Goal: Task Accomplishment & Management: Manage account settings

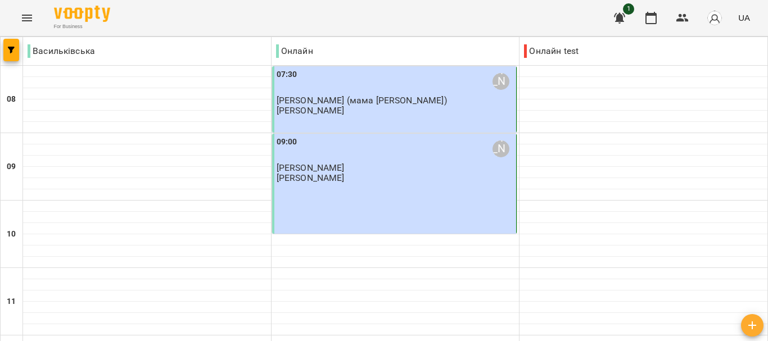
scroll to position [75, 0]
type input "**********"
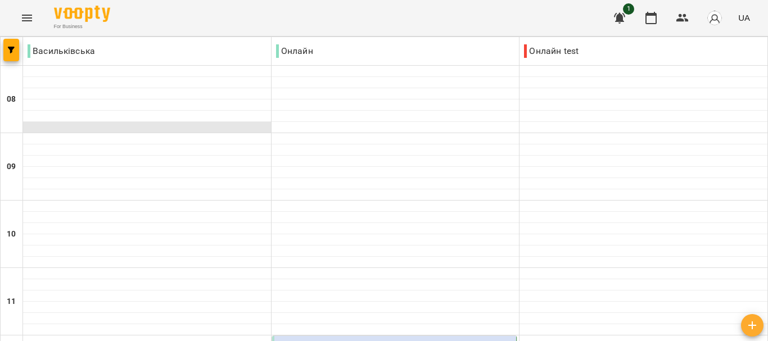
scroll to position [253, 0]
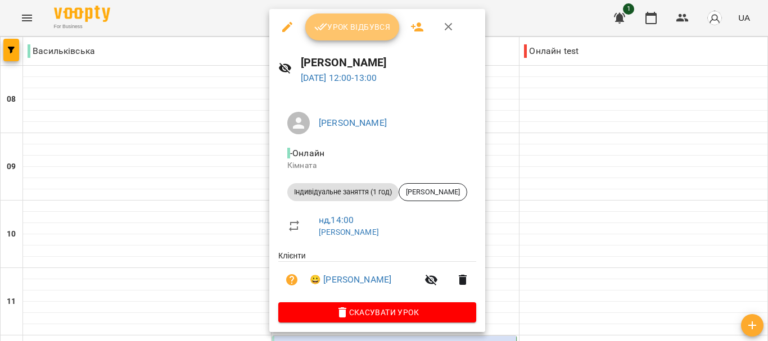
click at [317, 30] on icon "button" at bounding box center [320, 27] width 13 height 7
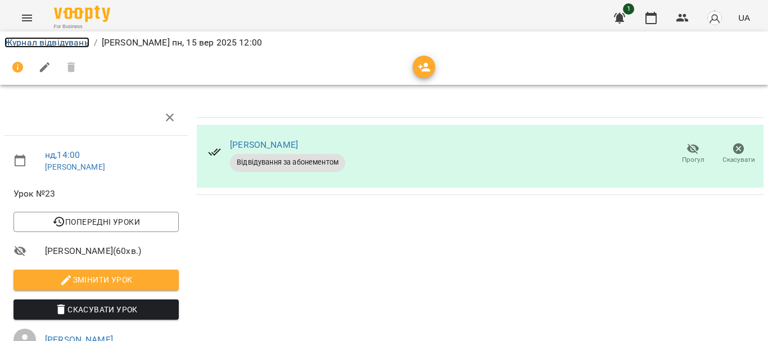
click at [66, 42] on link "Журнал відвідувань" at bounding box center [46, 42] width 85 height 11
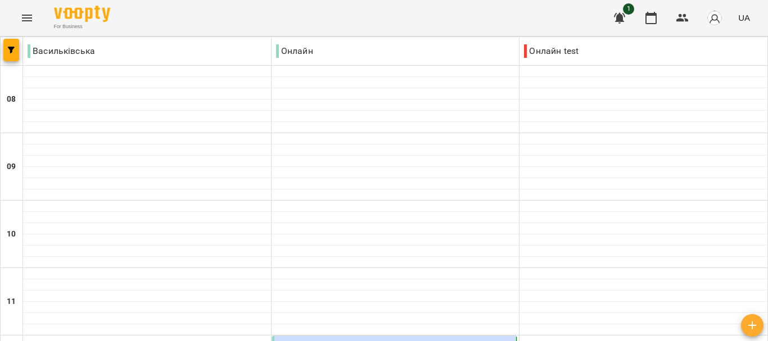
scroll to position [323, 0]
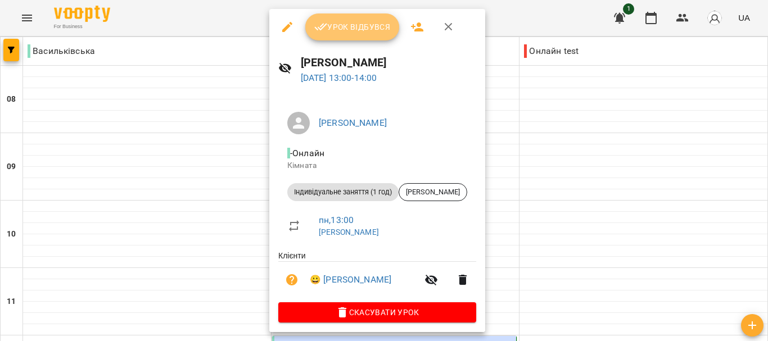
click at [359, 17] on button "Урок відбувся" at bounding box center [352, 26] width 94 height 27
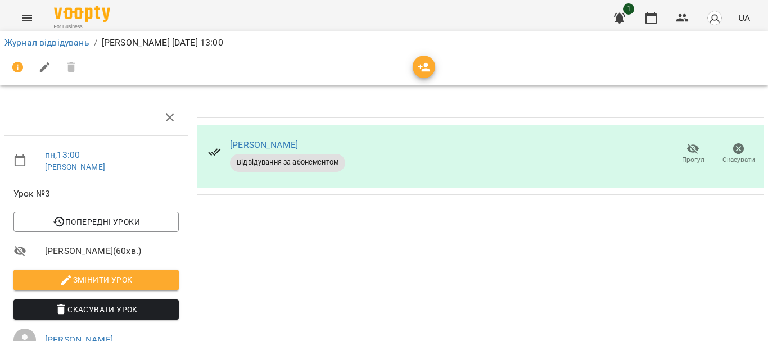
click at [204, 218] on div "[PERSON_NAME] Відвідування за абонементом [PERSON_NAME]" at bounding box center [480, 295] width 576 height 400
click at [71, 46] on link "Журнал відвідувань" at bounding box center [46, 42] width 85 height 11
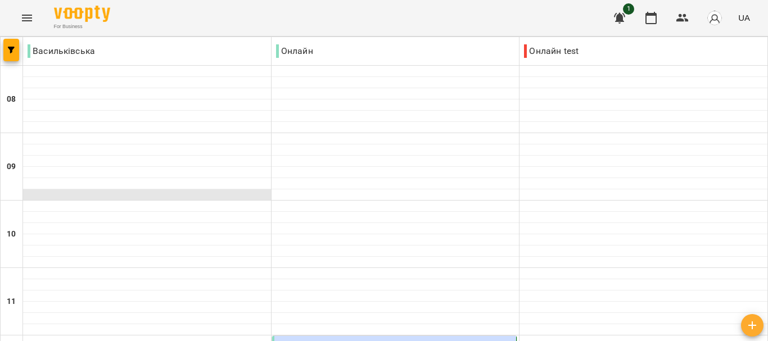
click at [201, 196] on div at bounding box center [147, 194] width 248 height 11
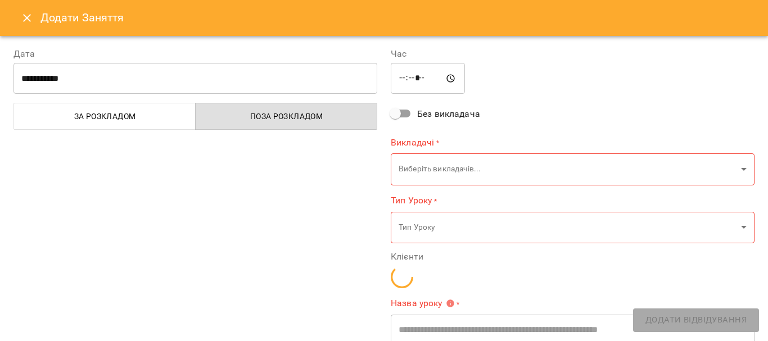
type input "**********"
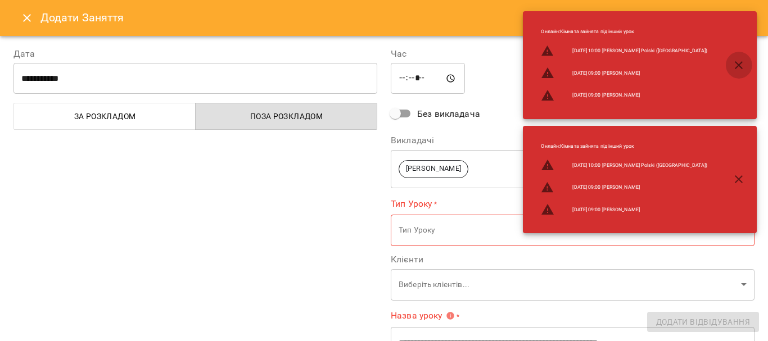
click at [737, 63] on icon "button" at bounding box center [739, 65] width 8 height 8
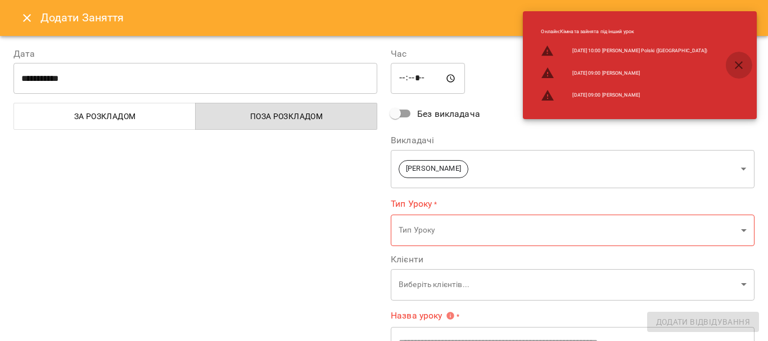
click at [737, 63] on icon "button" at bounding box center [739, 65] width 8 height 8
